Goal: Transaction & Acquisition: Book appointment/travel/reservation

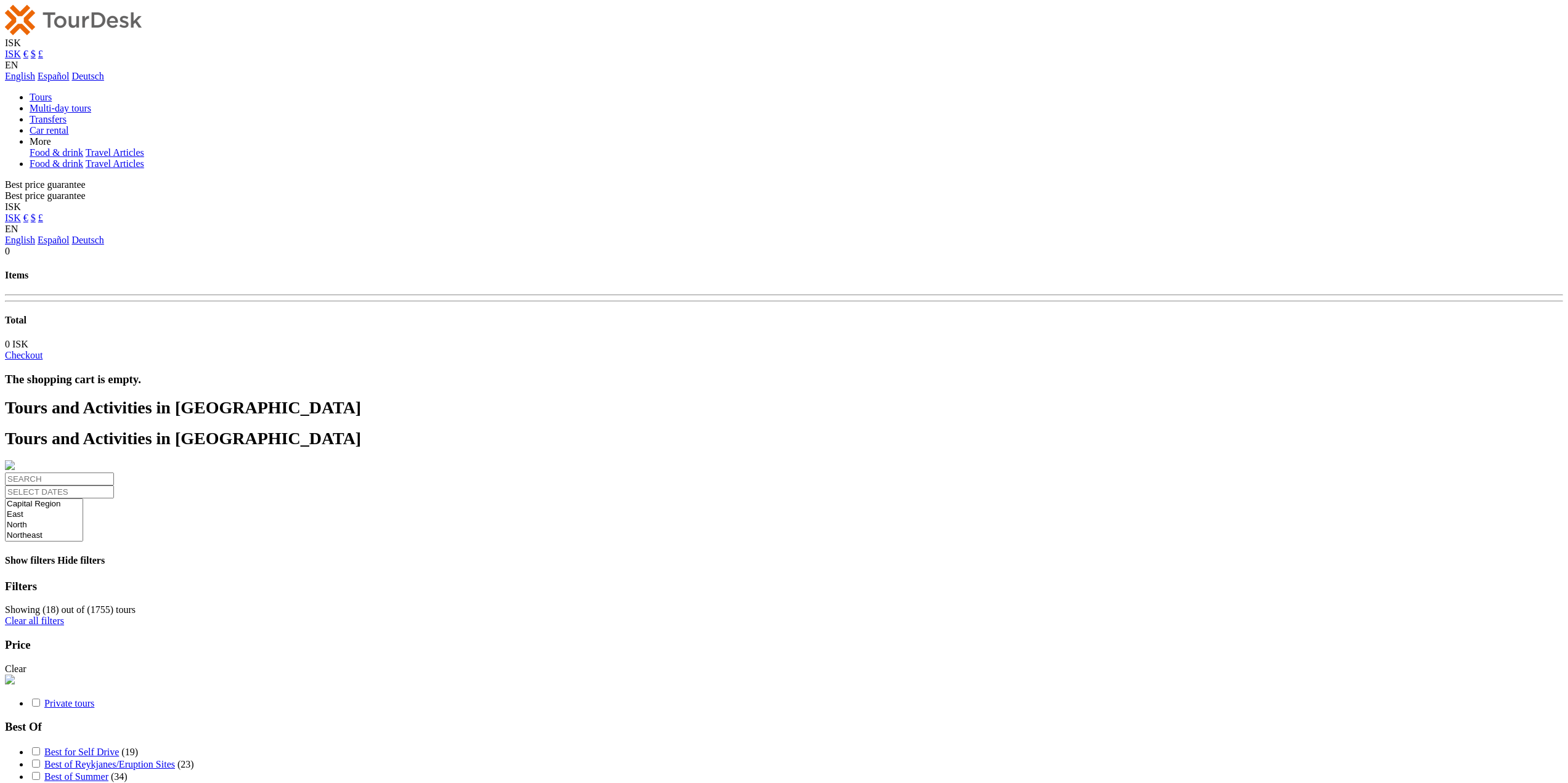
select select
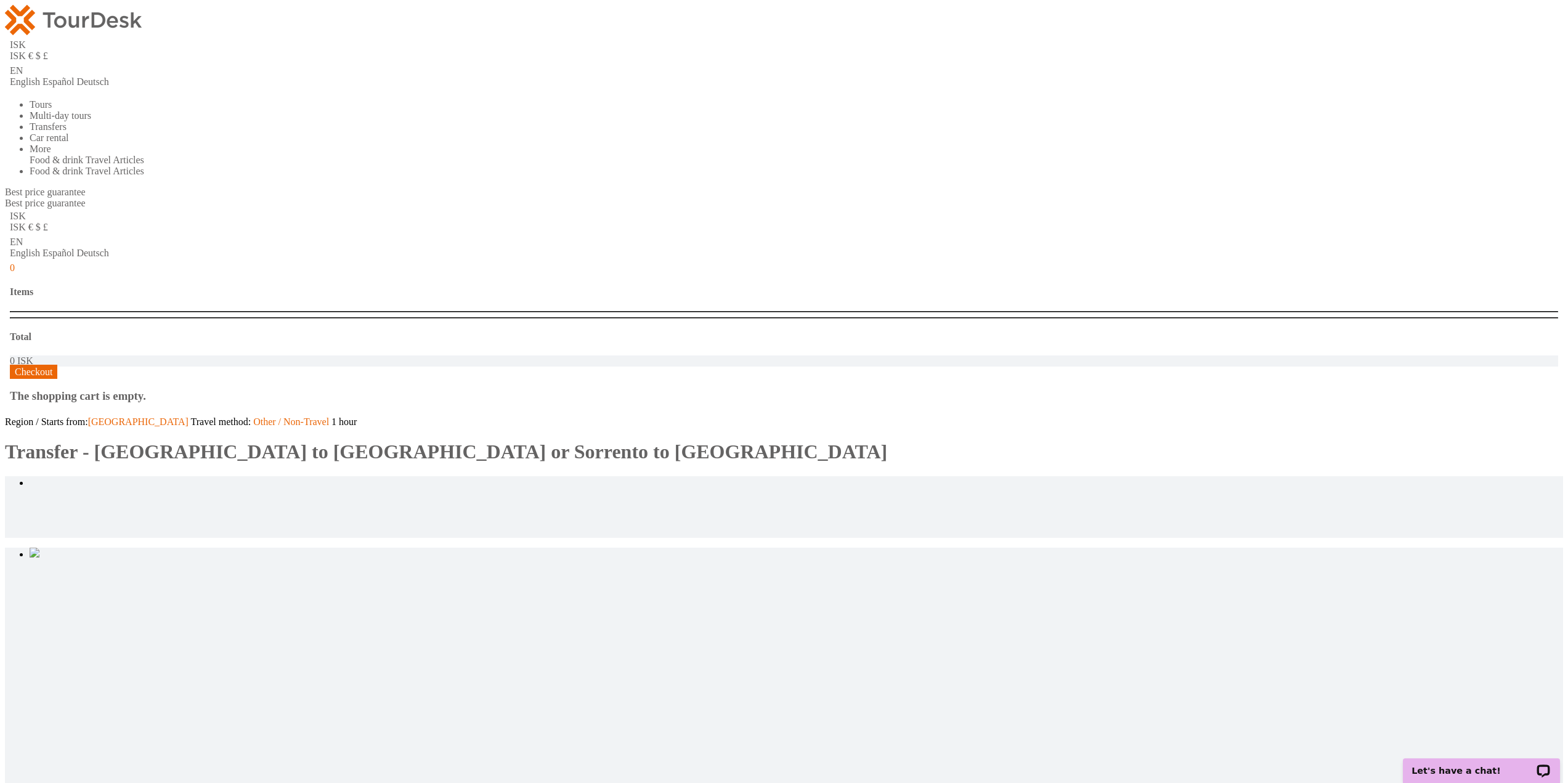
type input "2"
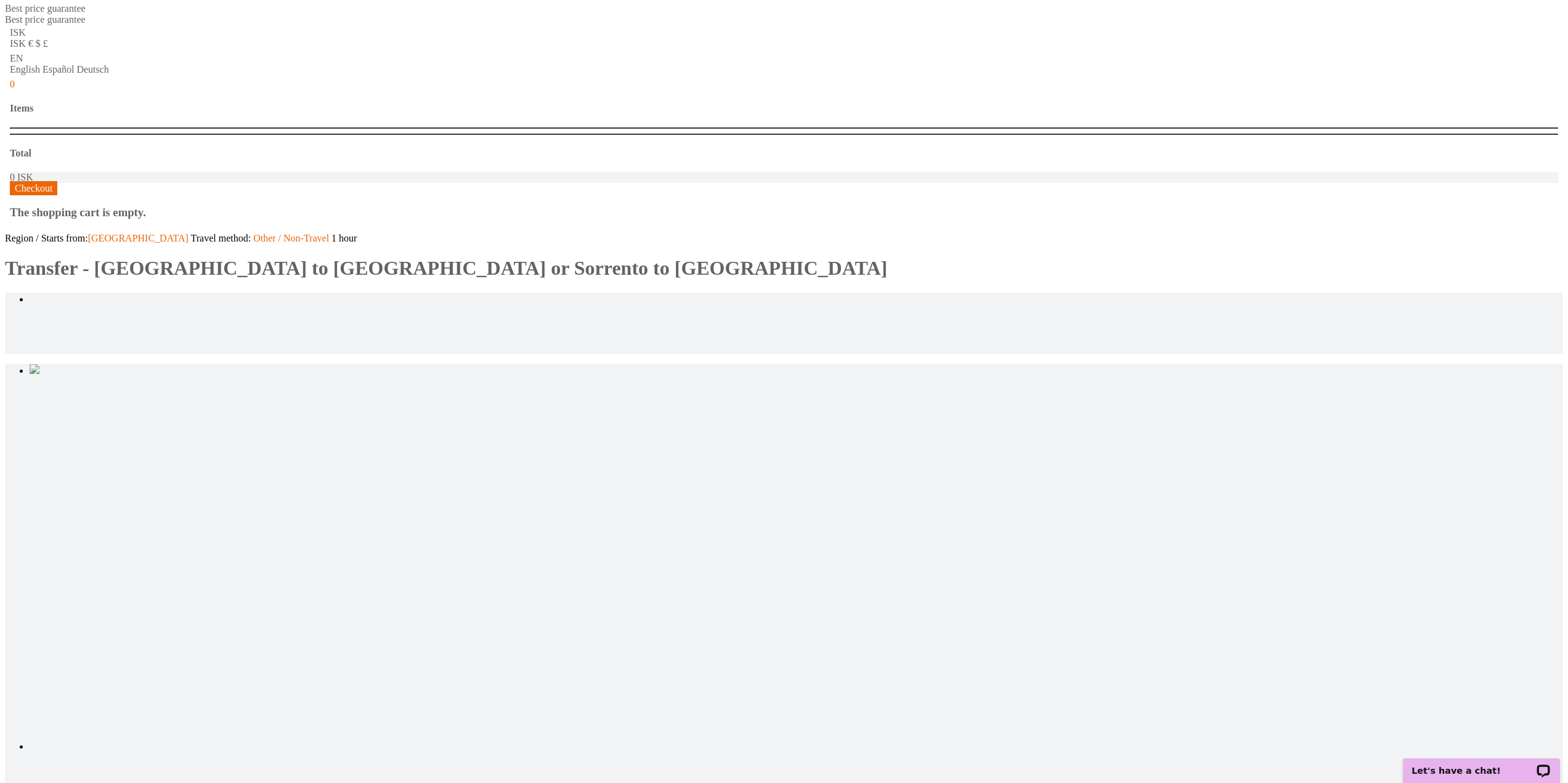
scroll to position [308, 0]
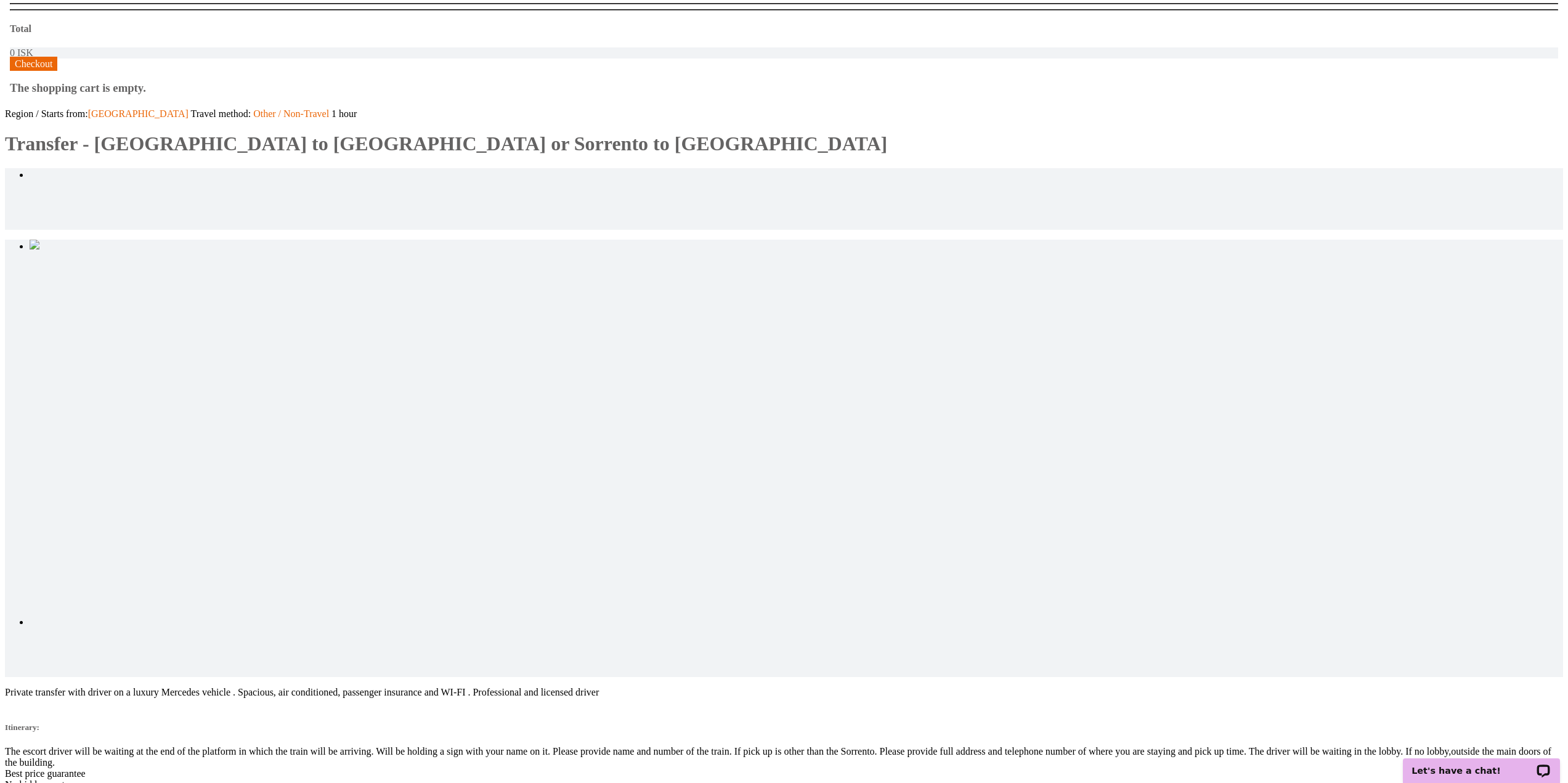
drag, startPoint x: 1356, startPoint y: 455, endPoint x: 1350, endPoint y: 474, distance: 19.9
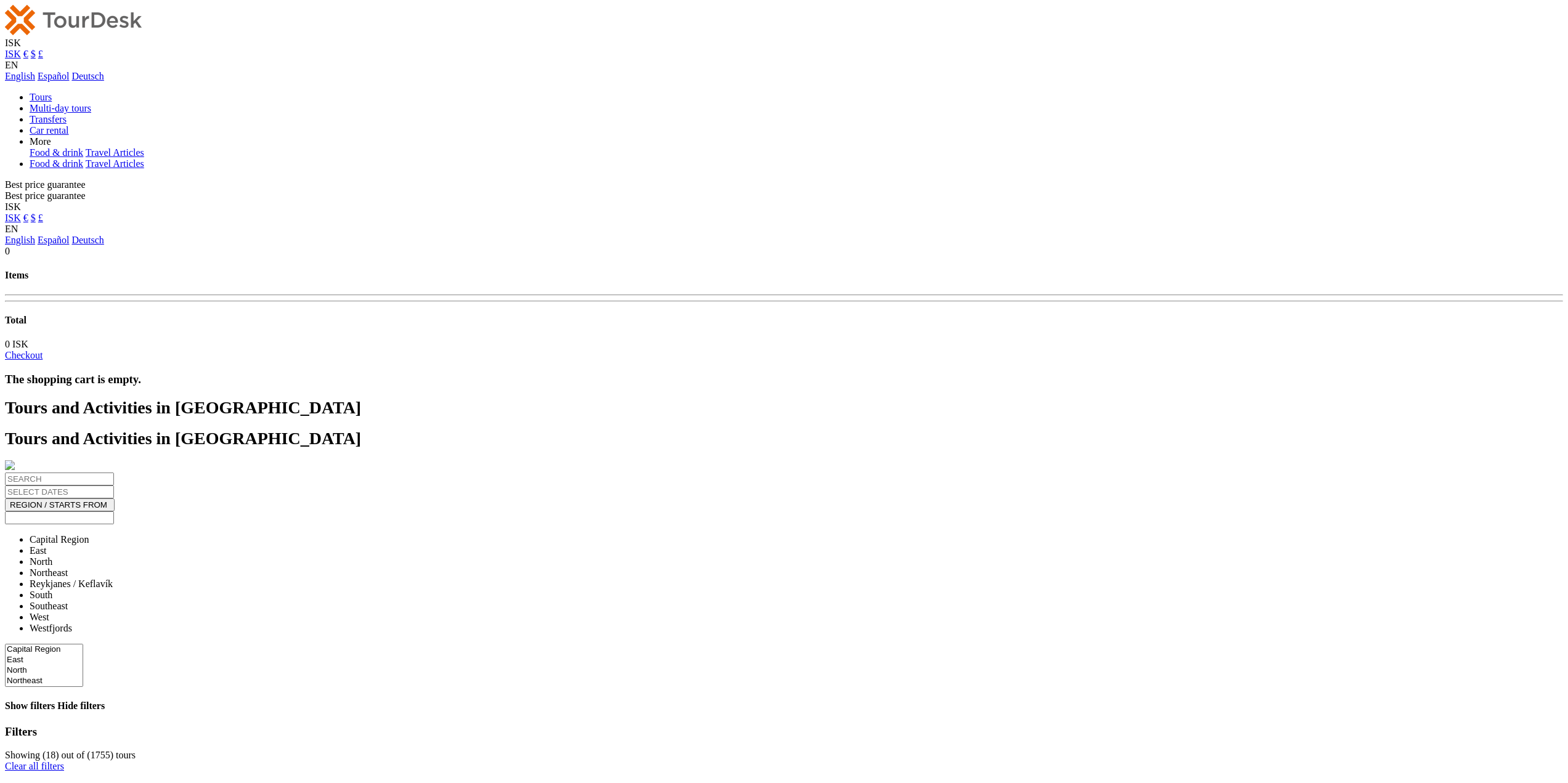
select select
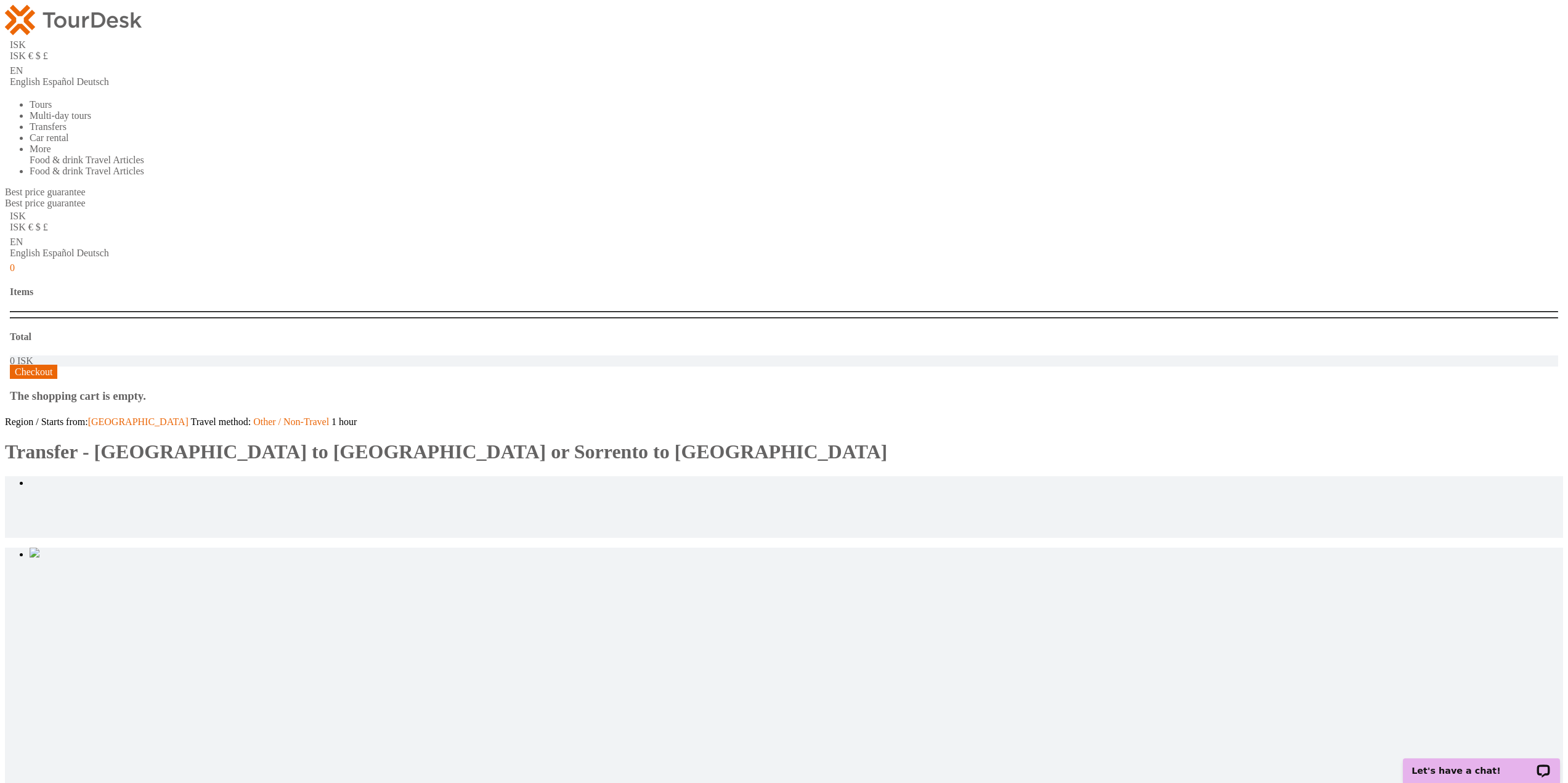
type input "2"
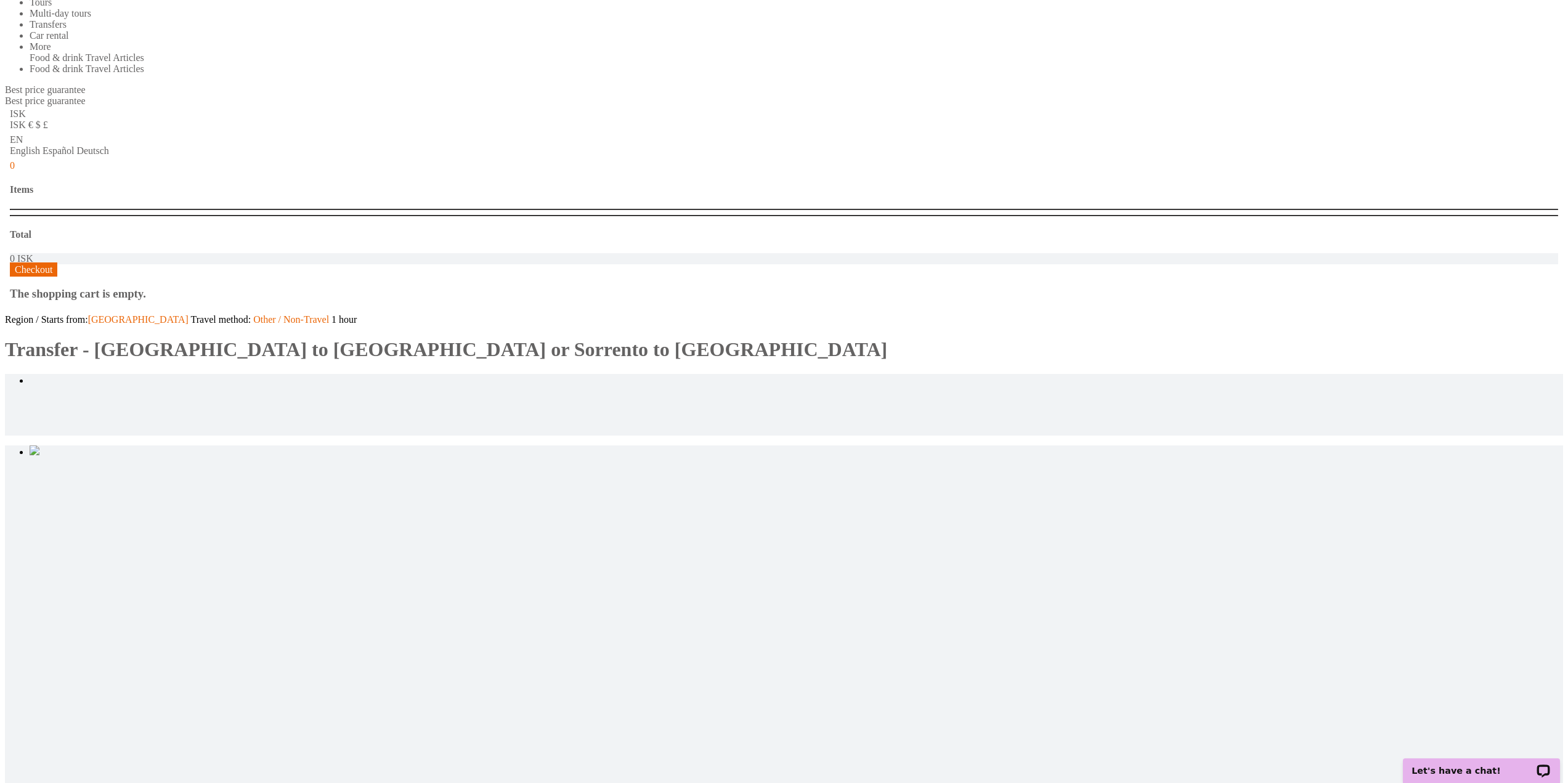
scroll to position [370, 0]
